Goal: Information Seeking & Learning: Learn about a topic

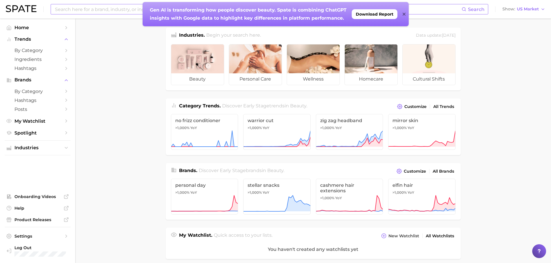
click at [93, 6] on input at bounding box center [257, 9] width 407 height 10
type input "lip stain"
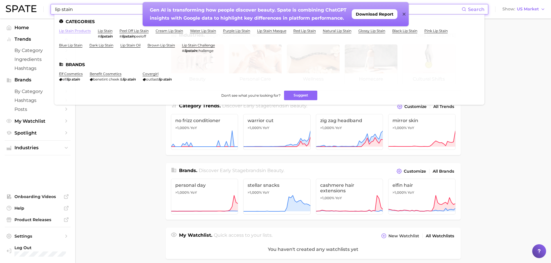
click at [82, 31] on link "lip stain products" at bounding box center [75, 31] width 32 height 4
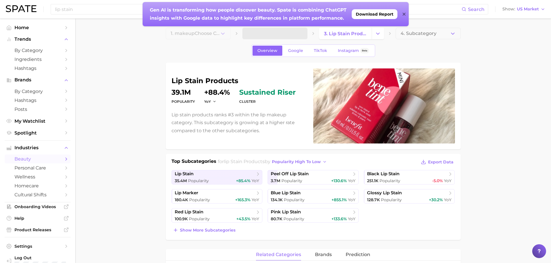
click at [404, 16] on icon at bounding box center [403, 14] width 3 height 5
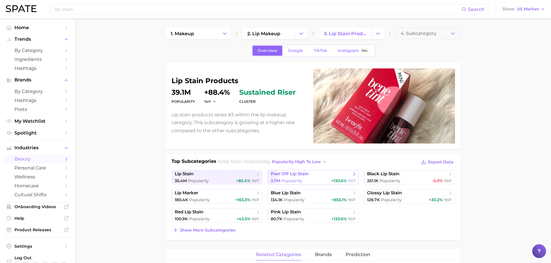
click at [306, 177] on link "peel off lip stain 3.7m Popularity +130.6% YoY" at bounding box center [312, 177] width 91 height 14
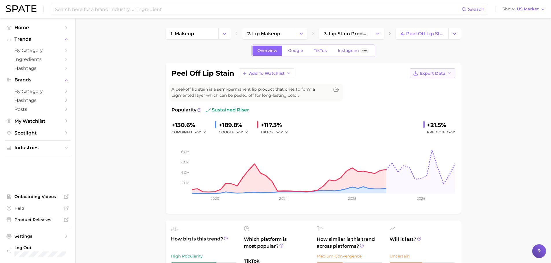
click at [449, 71] on button "Export Data" at bounding box center [432, 74] width 45 height 10
click at [435, 92] on button "Time Series Image" at bounding box center [423, 94] width 64 height 10
click at [446, 72] on button "Export Data" at bounding box center [432, 74] width 45 height 10
click at [437, 97] on span "Time Series Image" at bounding box center [420, 94] width 39 height 5
click at [179, 7] on input at bounding box center [257, 9] width 407 height 10
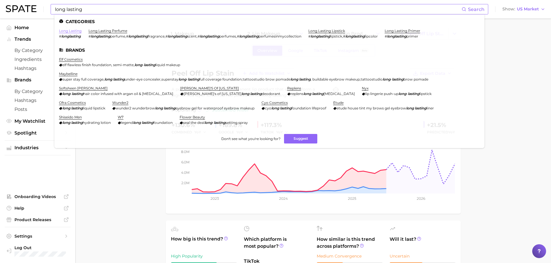
click at [69, 30] on link "long lasting" at bounding box center [70, 31] width 23 height 4
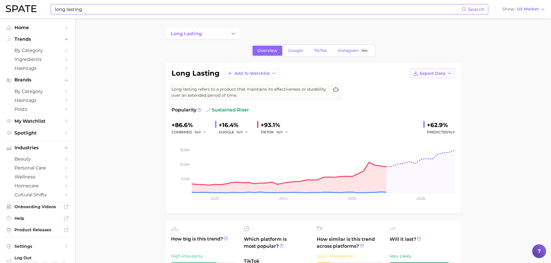
click at [424, 73] on span "Export Data" at bounding box center [432, 73] width 25 height 5
click at [427, 92] on span "Time Series Image" at bounding box center [420, 94] width 39 height 5
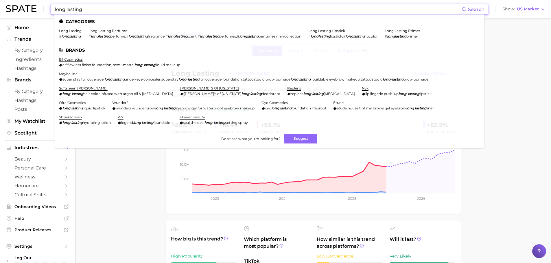
click at [180, 12] on input "long lasting" at bounding box center [257, 9] width 407 height 10
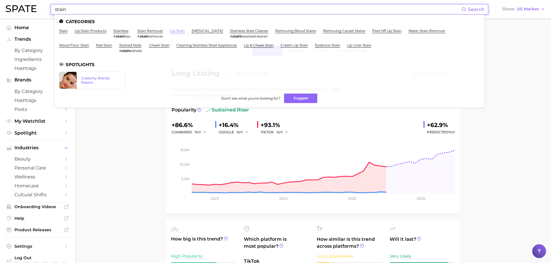
click at [175, 31] on link "lip stain" at bounding box center [177, 31] width 15 height 4
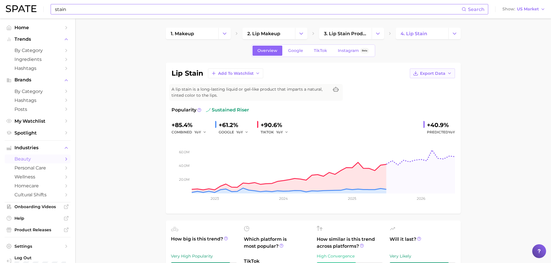
click at [428, 74] on span "Export Data" at bounding box center [432, 73] width 25 height 5
click at [424, 92] on span "Time Series Image" at bounding box center [420, 94] width 39 height 5
click at [138, 8] on input "stain" at bounding box center [257, 9] width 407 height 10
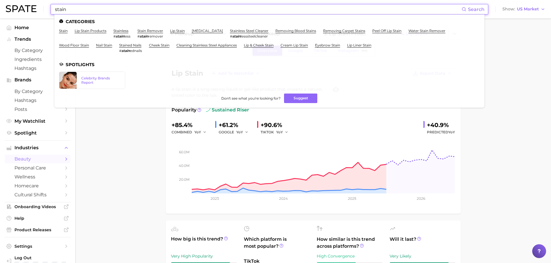
click at [138, 8] on input "stain" at bounding box center [257, 9] width 407 height 10
click at [270, 45] on link "lip & cheek stain" at bounding box center [259, 45] width 30 height 4
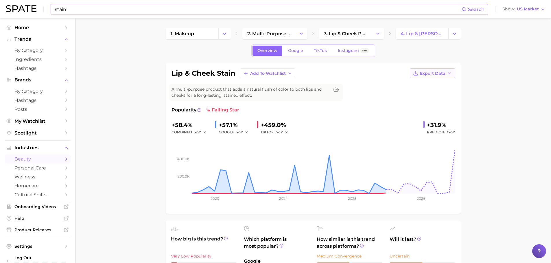
click at [429, 74] on span "Export Data" at bounding box center [432, 73] width 25 height 5
click at [426, 92] on span "Time Series Image" at bounding box center [420, 94] width 39 height 5
click at [101, 13] on input "stain" at bounding box center [257, 9] width 407 height 10
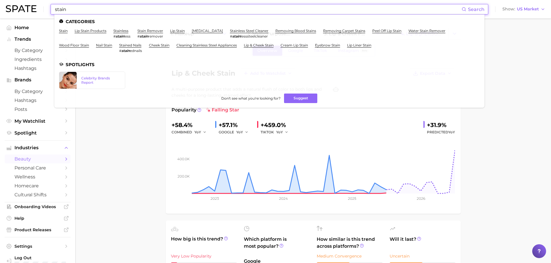
click at [101, 13] on input "stain" at bounding box center [257, 9] width 407 height 10
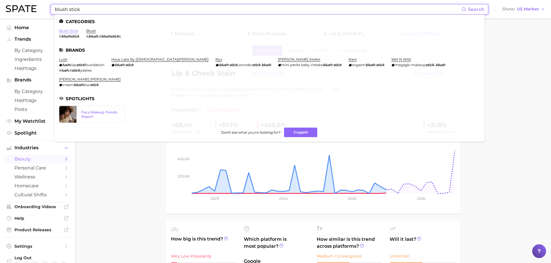
click at [72, 30] on link "blush stick" at bounding box center [68, 31] width 19 height 4
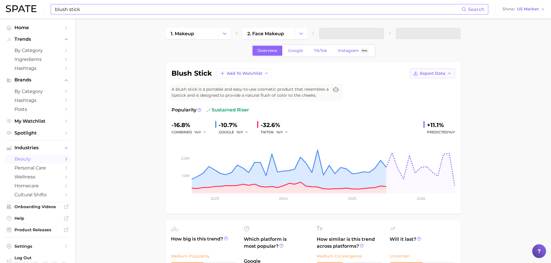
click at [429, 75] on span "Export Data" at bounding box center [432, 73] width 25 height 5
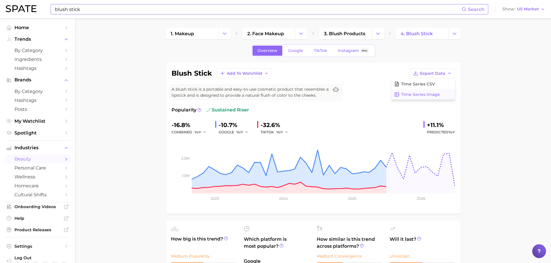
click at [428, 93] on span "Time Series Image" at bounding box center [420, 94] width 39 height 5
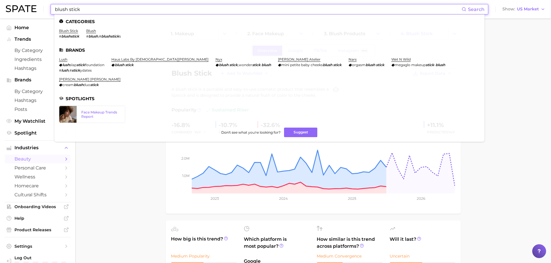
click at [103, 9] on input "blush stick" at bounding box center [257, 9] width 407 height 10
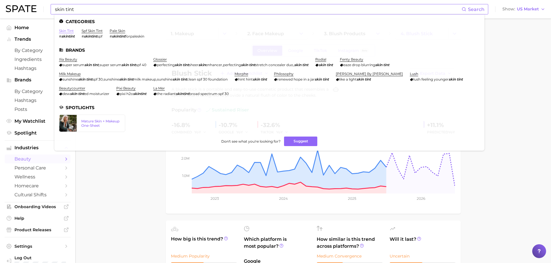
click at [62, 29] on link "skin tint" at bounding box center [66, 31] width 15 height 4
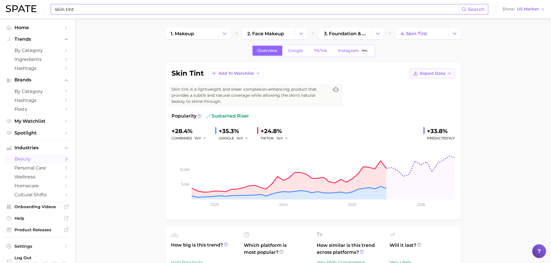
click at [427, 74] on span "Export Data" at bounding box center [432, 73] width 25 height 5
click at [422, 94] on span "Time Series Image" at bounding box center [420, 94] width 39 height 5
click at [128, 10] on input "skin tint" at bounding box center [257, 9] width 407 height 10
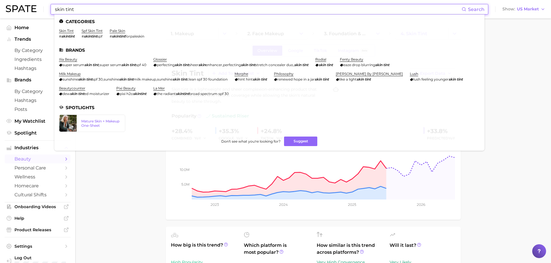
click at [128, 10] on input "skin tint" at bounding box center [257, 9] width 407 height 10
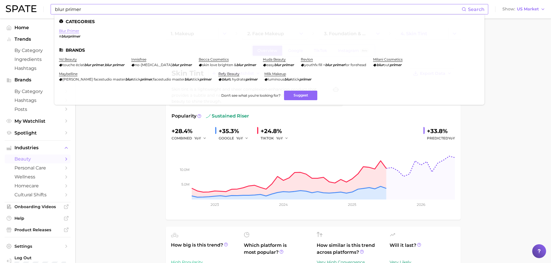
click at [75, 30] on link "blur primer" at bounding box center [69, 31] width 20 height 4
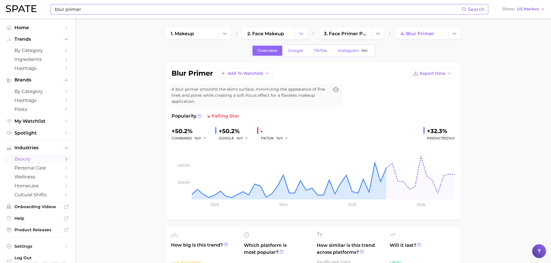
click at [60, 8] on input "blur primer" at bounding box center [257, 9] width 407 height 10
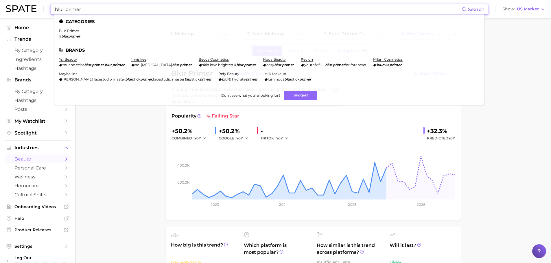
click at [60, 8] on input "blur primer" at bounding box center [257, 9] width 407 height 10
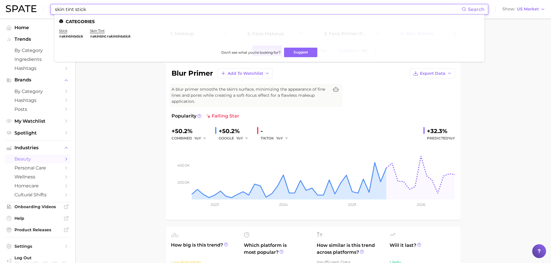
type input "skin tint stick"
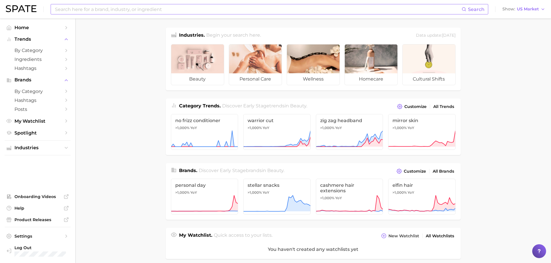
click at [133, 9] on input at bounding box center [257, 9] width 407 height 10
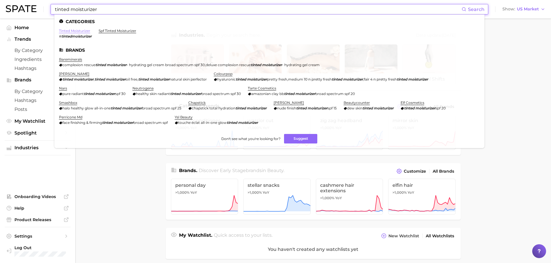
type input "tinted moisturizer"
click at [83, 29] on link "tinted moisturizer" at bounding box center [74, 31] width 31 height 4
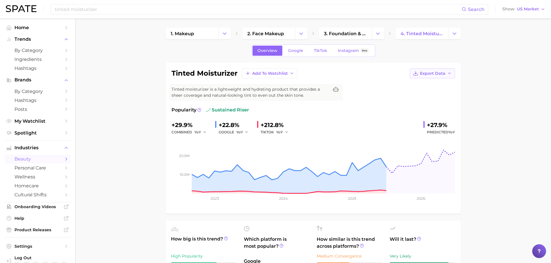
click at [423, 74] on span "Export Data" at bounding box center [432, 73] width 25 height 5
click at [419, 95] on span "Time Series Image" at bounding box center [420, 94] width 39 height 5
click at [119, 7] on input "tinted moisturizer" at bounding box center [257, 9] width 407 height 10
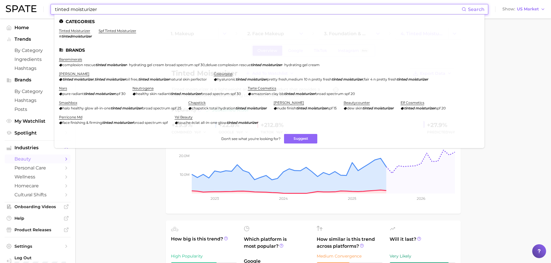
click at [119, 7] on input "tinted moisturizer" at bounding box center [257, 9] width 407 height 10
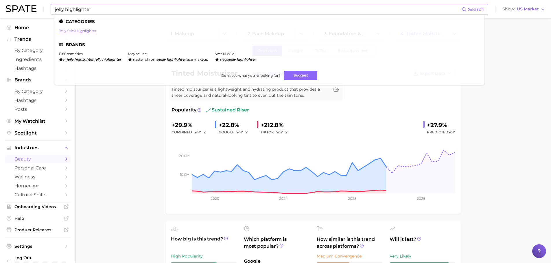
click at [89, 31] on link "jelly stick highlighter" at bounding box center [77, 31] width 37 height 4
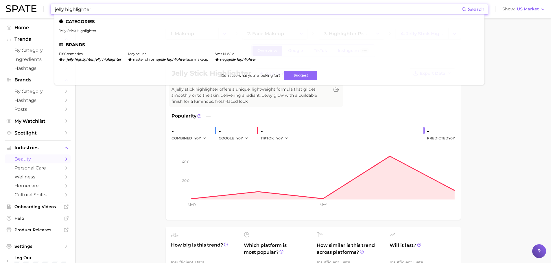
click at [90, 10] on input "jelly highlighter" at bounding box center [257, 9] width 407 height 10
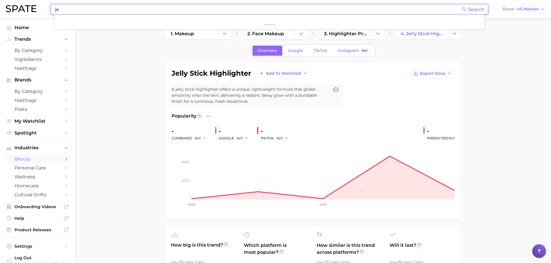
type input "j"
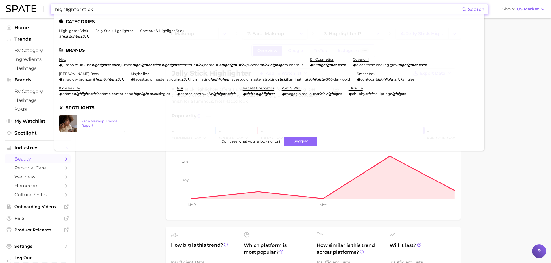
click at [90, 10] on input "highlighter stick" at bounding box center [257, 9] width 407 height 10
click at [79, 30] on ul "Categories highlighter stick # highlighterstick jelly stick highlighter contour…" at bounding box center [269, 82] width 430 height 136
click at [79, 30] on link "highlighter stick" at bounding box center [73, 31] width 29 height 4
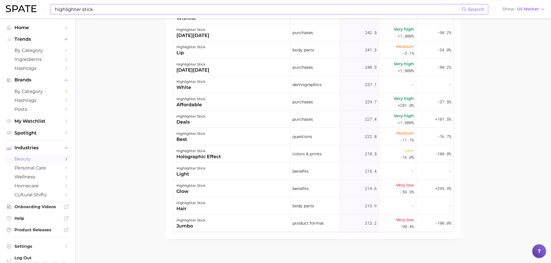
scroll to position [356, 0]
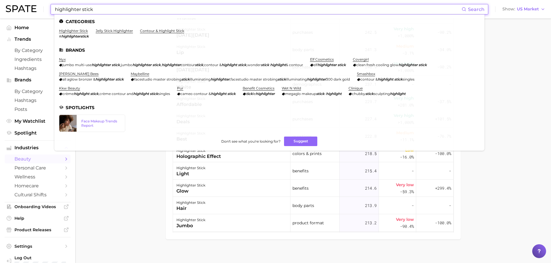
click at [106, 5] on input "highlighter stick" at bounding box center [257, 9] width 407 height 10
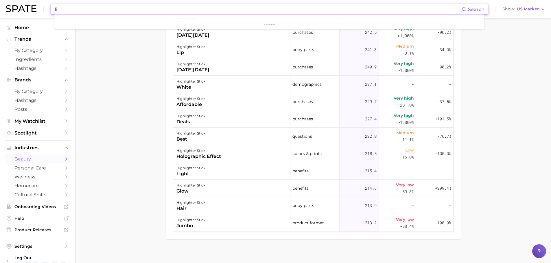
type input "l"
type input "c"
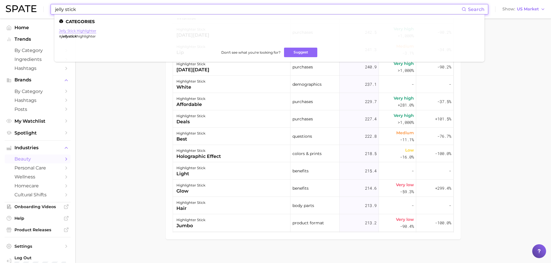
type input "jelly stick"
click at [92, 30] on link "jelly stick highlighter" at bounding box center [77, 31] width 37 height 4
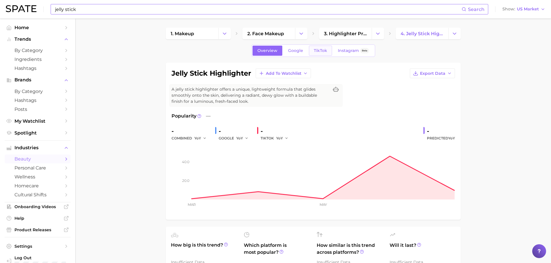
click at [321, 48] on link "TikTok" at bounding box center [320, 51] width 23 height 10
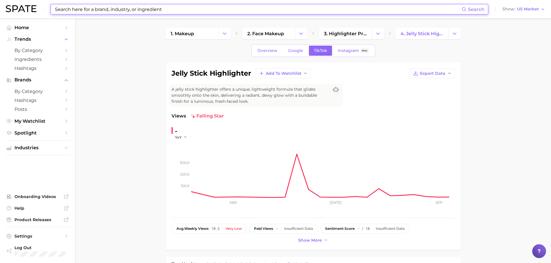
click at [31, 8] on img at bounding box center [21, 8] width 31 height 7
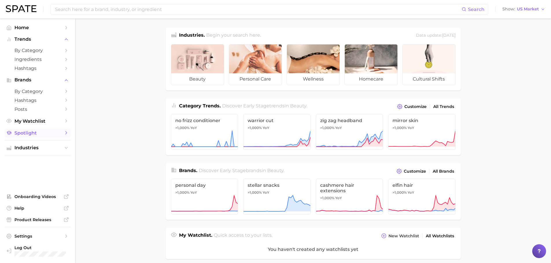
click at [39, 131] on span "Spotlight" at bounding box center [37, 132] width 46 height 5
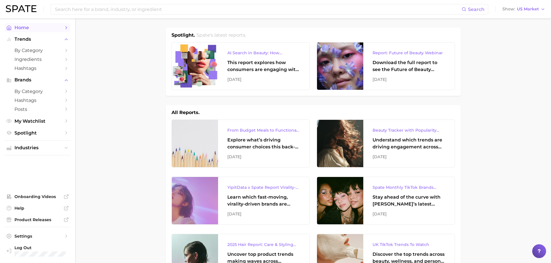
click at [31, 27] on span "Home" at bounding box center [37, 27] width 46 height 5
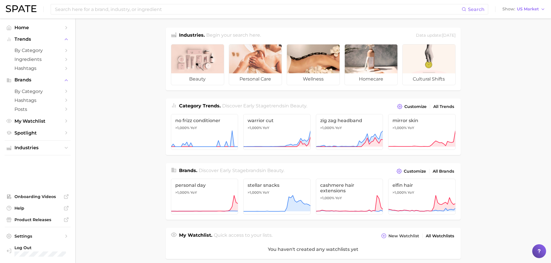
click at [104, 195] on main "Industries. Begin your search here. Data update: [DATE] beauty personal care we…" at bounding box center [313, 240] width 476 height 443
click at [93, 6] on input at bounding box center [257, 9] width 407 height 10
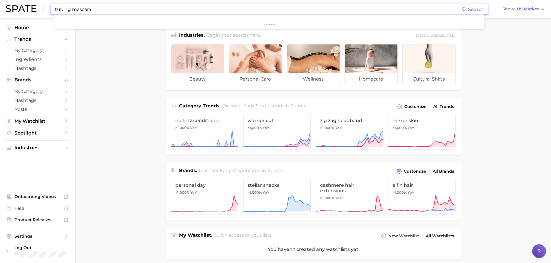
type input "tubing mascara"
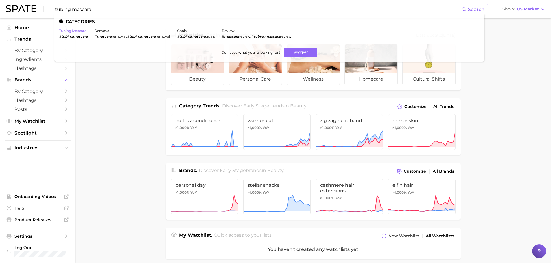
click at [74, 32] on link "tubing mascara" at bounding box center [72, 31] width 27 height 4
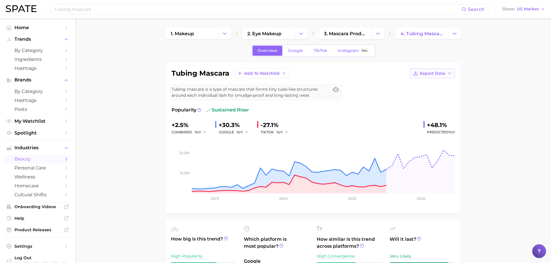
click at [415, 72] on icon "button" at bounding box center [415, 73] width 5 height 5
click at [436, 94] on span "Time Series Image" at bounding box center [420, 94] width 39 height 5
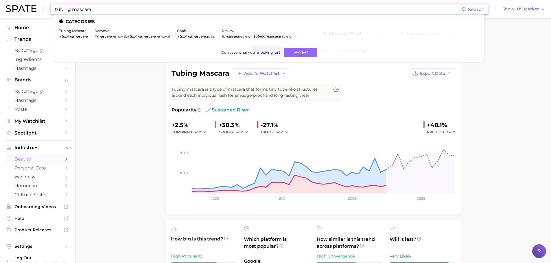
click at [104, 8] on input "tubing mascara" at bounding box center [257, 9] width 407 height 10
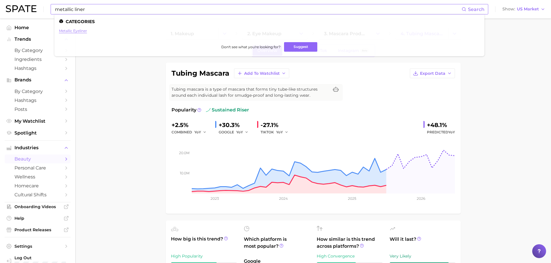
click at [78, 31] on link "metallic eyeliner" at bounding box center [73, 31] width 28 height 4
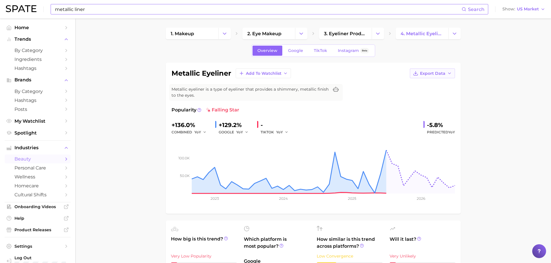
click at [448, 77] on button "Export Data" at bounding box center [432, 74] width 45 height 10
click at [443, 95] on button "Time Series Image" at bounding box center [423, 94] width 64 height 10
click at [122, 9] on input "metallic liner" at bounding box center [257, 9] width 407 height 10
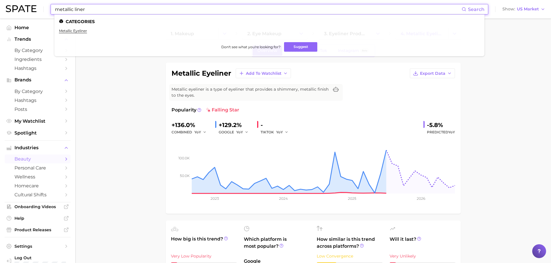
click at [122, 9] on input "metallic liner" at bounding box center [257, 9] width 407 height 10
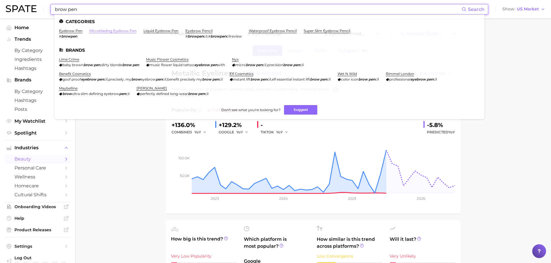
click at [123, 29] on link "microblading eyebrow pen" at bounding box center [112, 31] width 47 height 4
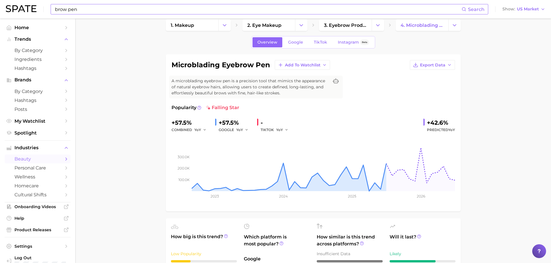
scroll to position [9, 0]
click at [445, 66] on span "Export Data" at bounding box center [432, 64] width 25 height 5
click at [439, 86] on button "Time Series Image" at bounding box center [423, 86] width 64 height 10
click at [114, 13] on input "brow pen" at bounding box center [257, 9] width 407 height 10
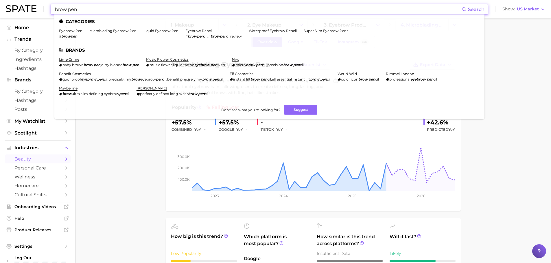
click at [114, 13] on input "brow pen" at bounding box center [257, 9] width 407 height 10
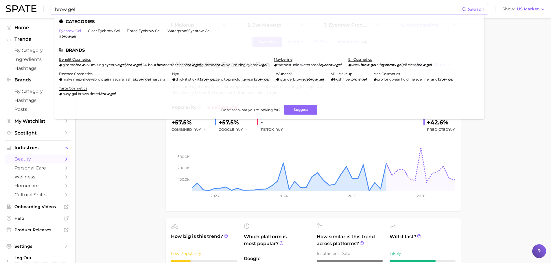
click at [79, 30] on link "eyebrow gel" at bounding box center [70, 31] width 22 height 4
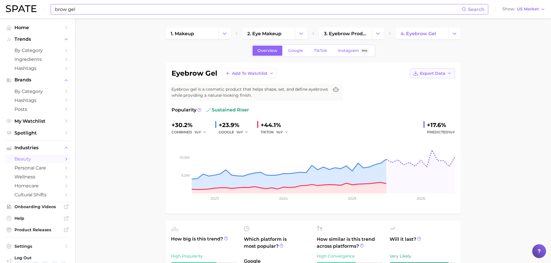
click at [435, 73] on span "Export Data" at bounding box center [432, 73] width 25 height 5
click at [428, 92] on span "Time Series Image" at bounding box center [420, 94] width 39 height 5
click at [148, 17] on div "brow gel Search Show US Market" at bounding box center [275, 9] width 539 height 19
click at [151, 10] on input "brow gel" at bounding box center [257, 9] width 407 height 10
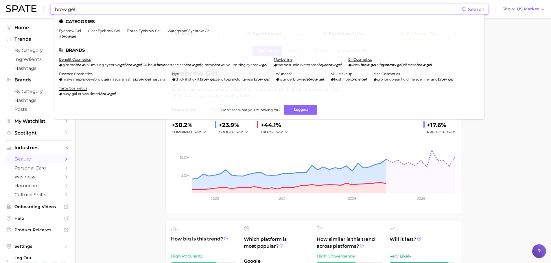
click at [151, 10] on input "brow gel" at bounding box center [257, 9] width 407 height 10
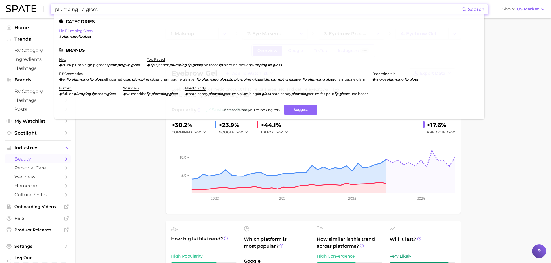
type input "plumping lip gloss"
click at [76, 29] on link "lip plumping gloss" at bounding box center [76, 31] width 34 height 4
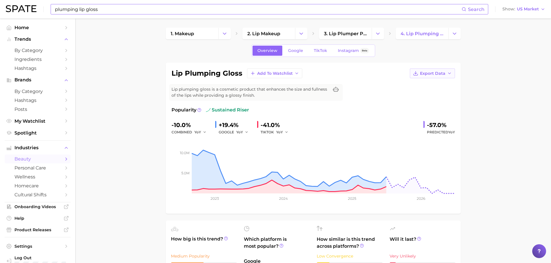
click at [443, 74] on span "Export Data" at bounding box center [432, 73] width 25 height 5
click at [418, 67] on div "lip plumping gloss Add to Watchlist Export Data Lip plumping gloss is a cosmeti…" at bounding box center [313, 138] width 295 height 151
click at [419, 71] on button "Export Data" at bounding box center [432, 74] width 45 height 10
click at [419, 94] on span "Time Series Image" at bounding box center [420, 94] width 39 height 5
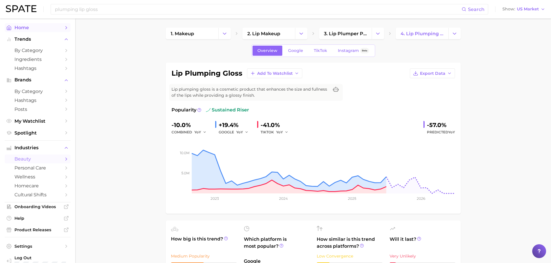
click at [30, 28] on span "Home" at bounding box center [37, 27] width 46 height 5
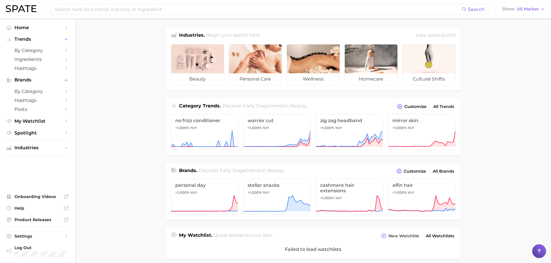
click at [130, 86] on main "Industries. Begin your search here. Data update: [DATE] beauty personal care we…" at bounding box center [313, 240] width 476 height 443
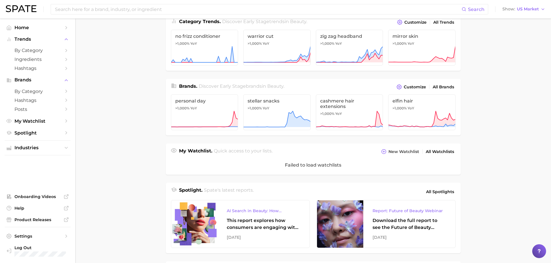
scroll to position [85, 0]
